Goal: Navigation & Orientation: Find specific page/section

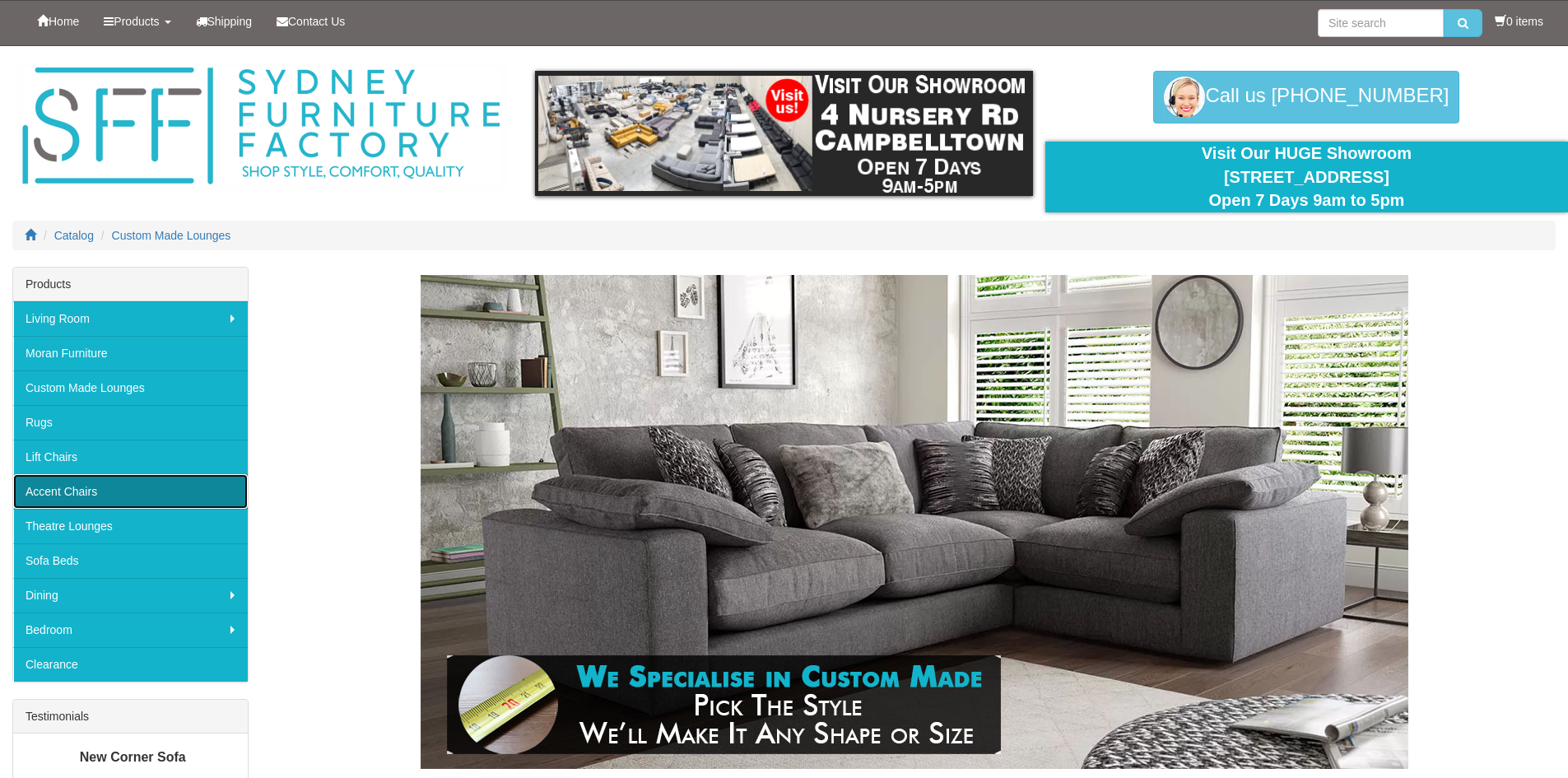
click at [89, 489] on link "Accent Chairs" at bounding box center [130, 491] width 234 height 34
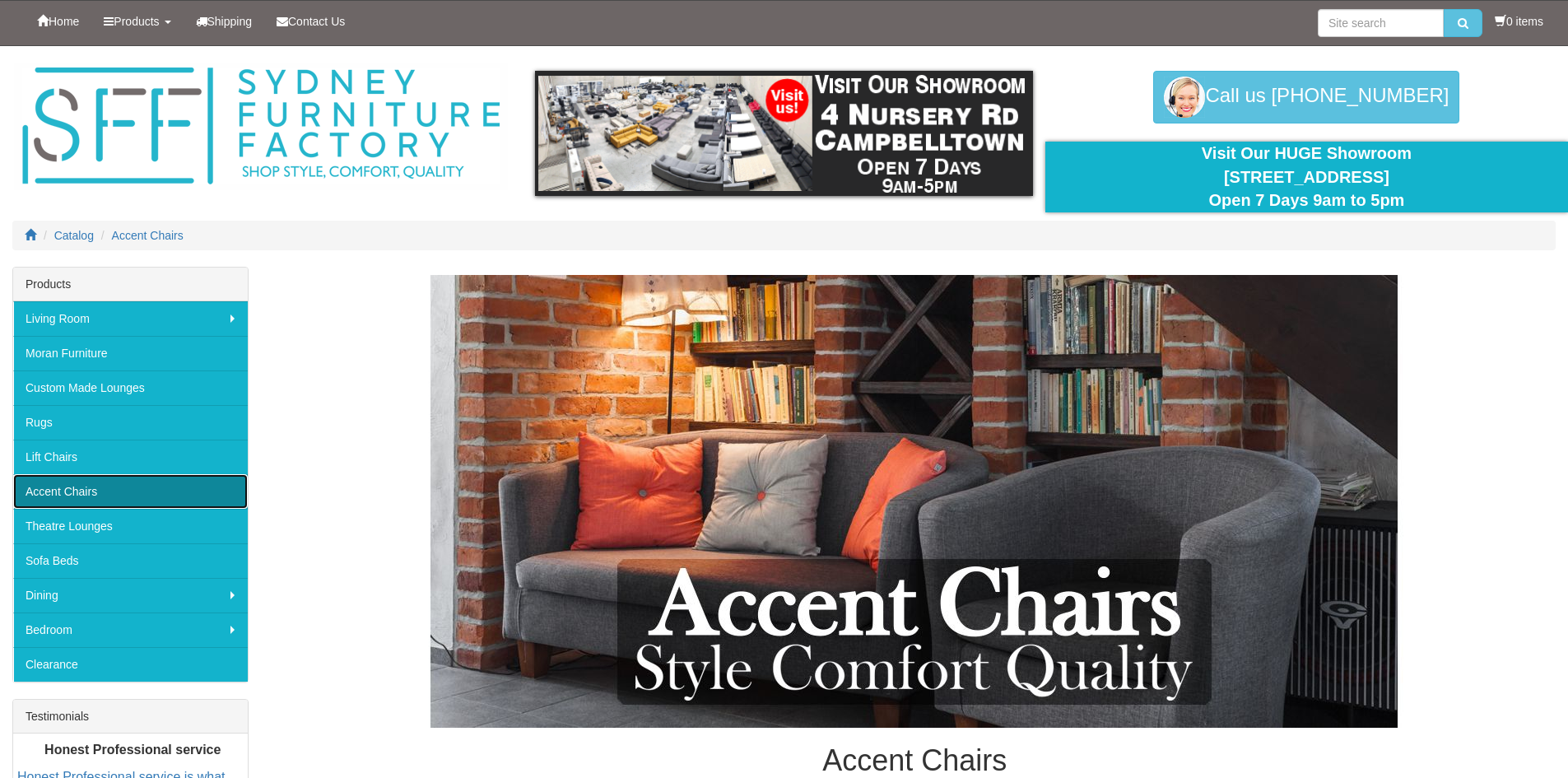
click at [62, 482] on link "Accent Chairs" at bounding box center [130, 491] width 234 height 34
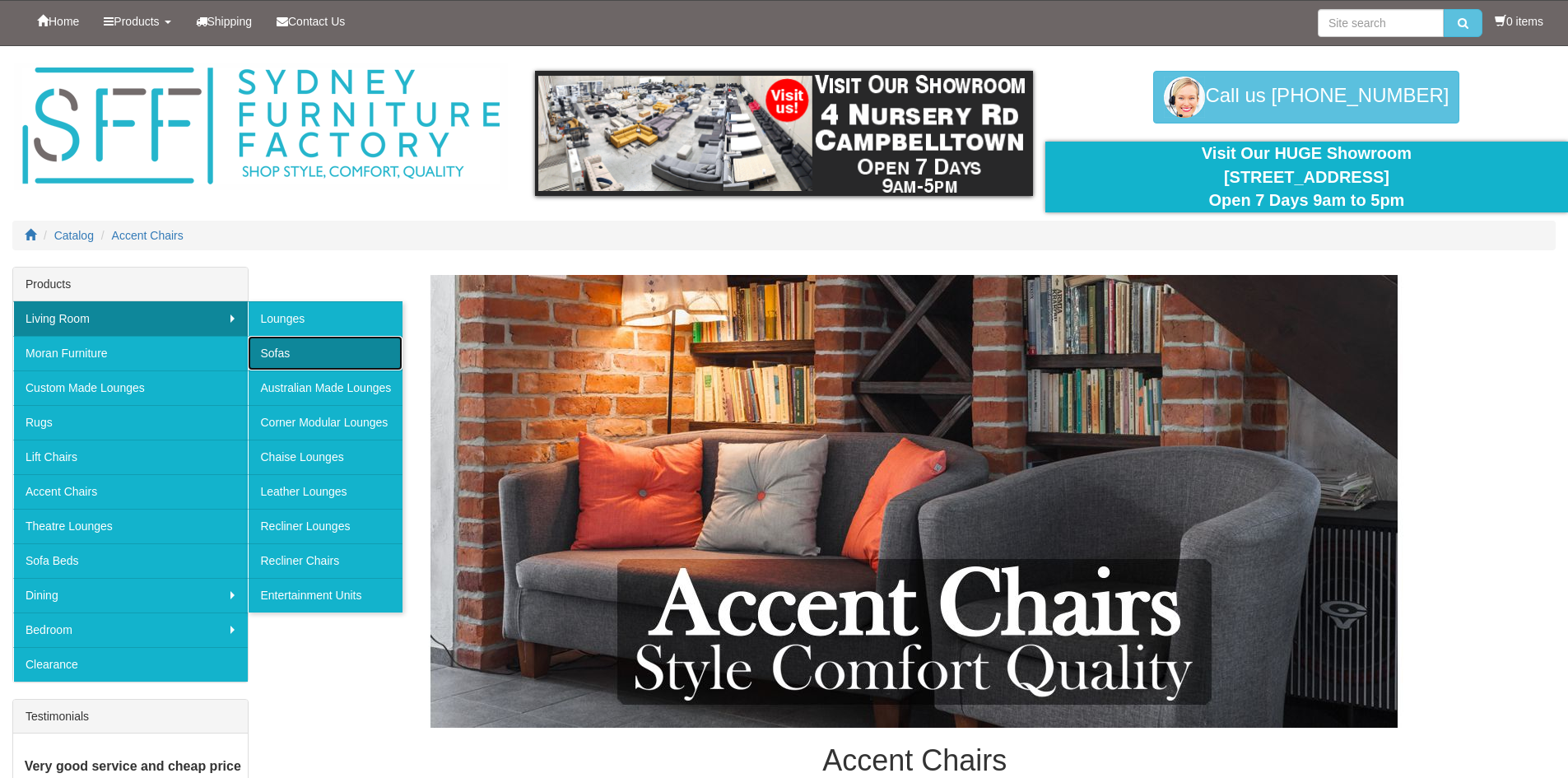
click at [293, 349] on link "Sofas" at bounding box center [325, 353] width 154 height 34
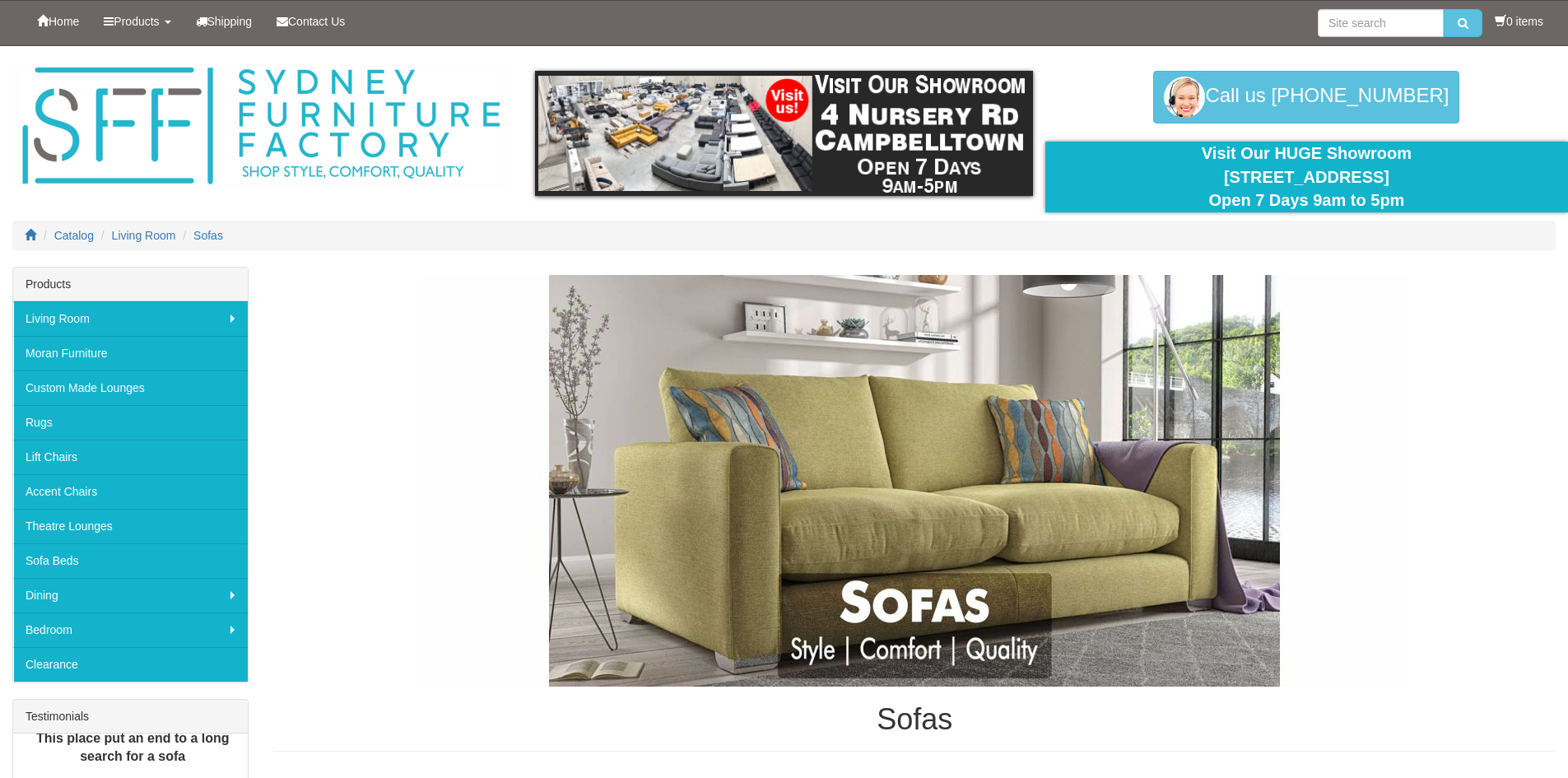
drag, startPoint x: 0, startPoint y: 661, endPoint x: 0, endPoint y: 652, distance: 9.0
click at [0, 661] on div "Products Living Room [GEOGRAPHIC_DATA] Sofas Australian Made Lounges Corner Mod…" at bounding box center [130, 608] width 261 height 682
